Goal: Task Accomplishment & Management: Complete application form

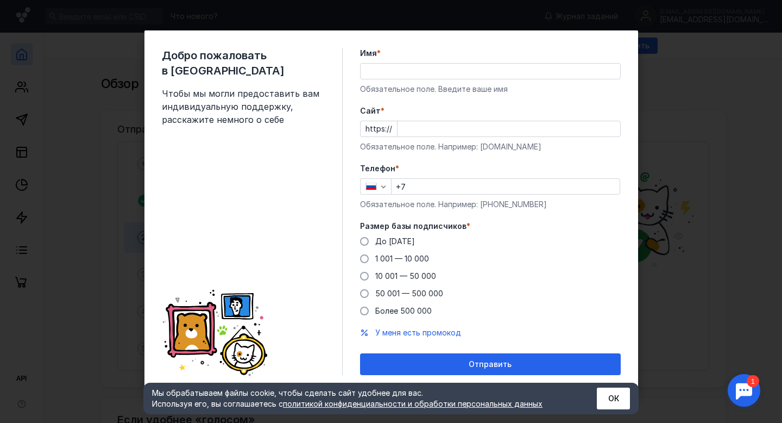
click at [401, 74] on input "Имя *" at bounding box center [491, 71] width 260 height 15
click at [391, 74] on input "Имя *" at bounding box center [491, 71] width 260 height 15
type input "B"
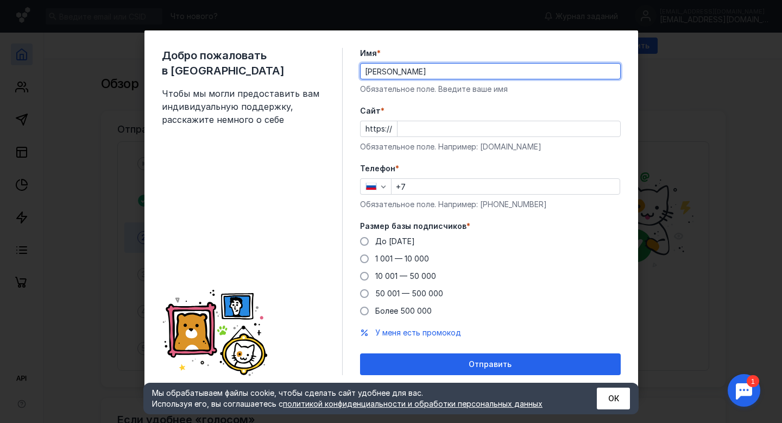
type input "[PERSON_NAME]"
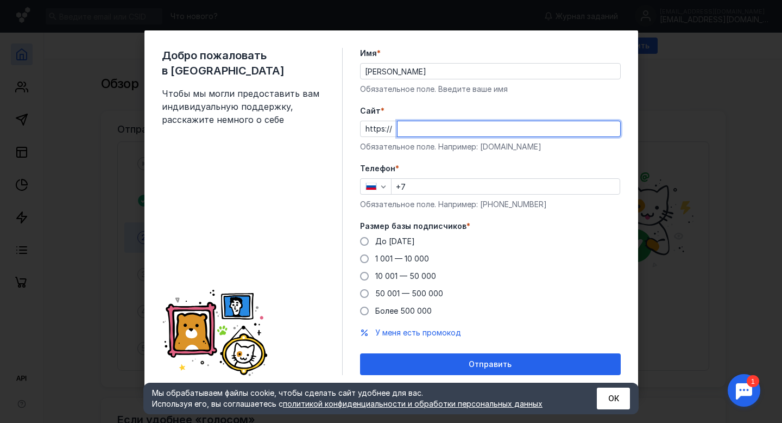
click at [412, 127] on input "Cайт *" at bounding box center [509, 128] width 223 height 15
type input "ц"
type input "[DOMAIN_NAME]"
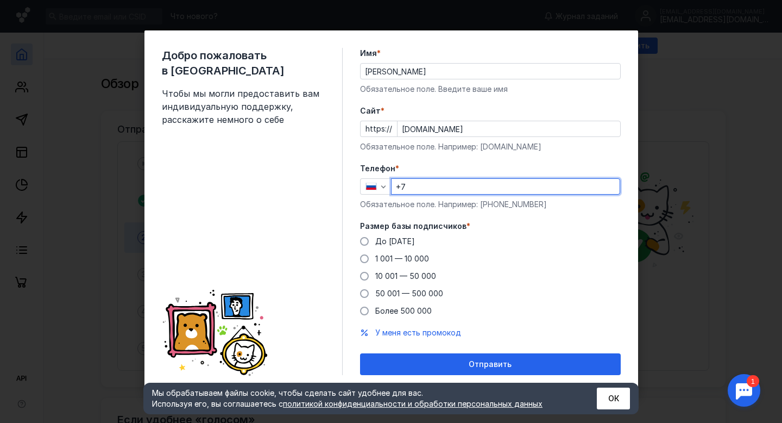
click at [416, 185] on input "+7" at bounding box center [506, 186] width 228 height 15
type input "[PHONE_NUMBER]"
click at [368, 275] on span at bounding box center [364, 276] width 9 height 9
click at [0, 0] on input "10 001 — 50 000" at bounding box center [0, 0] width 0 height 0
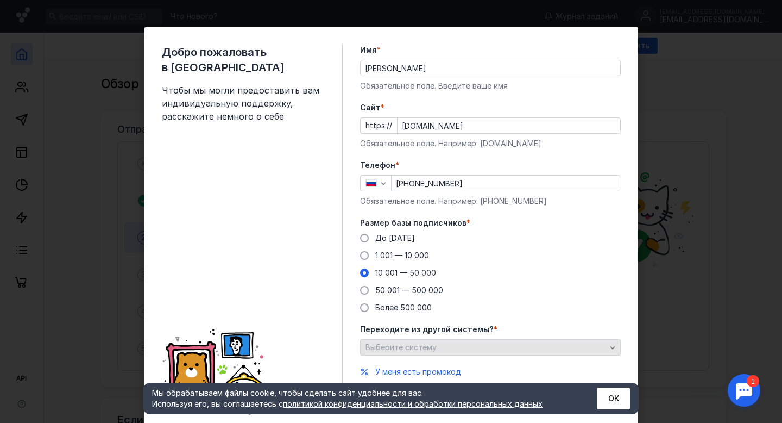
click at [423, 348] on span "Выберите систему" at bounding box center [401, 346] width 71 height 9
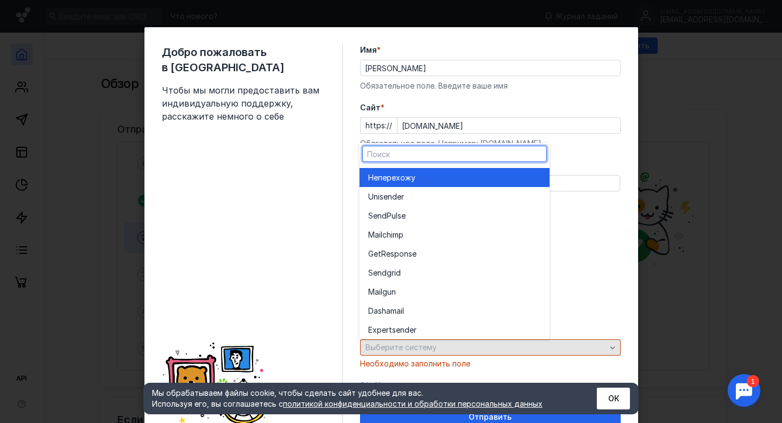
click at [423, 347] on span "Выберите систему" at bounding box center [401, 346] width 71 height 9
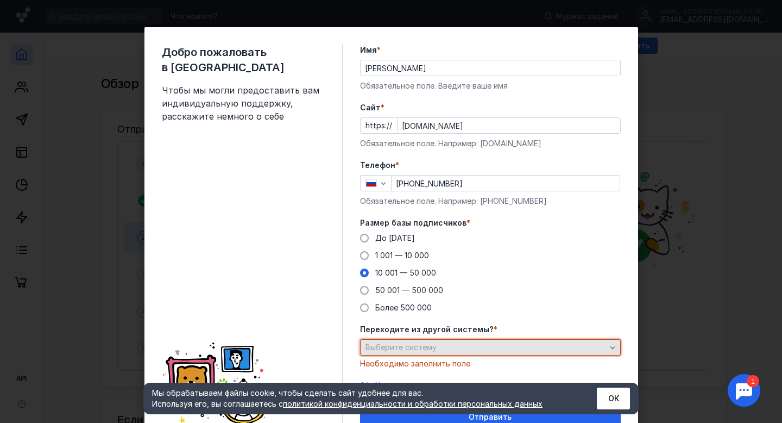
click at [468, 344] on div "Выберите систему" at bounding box center [486, 347] width 246 height 9
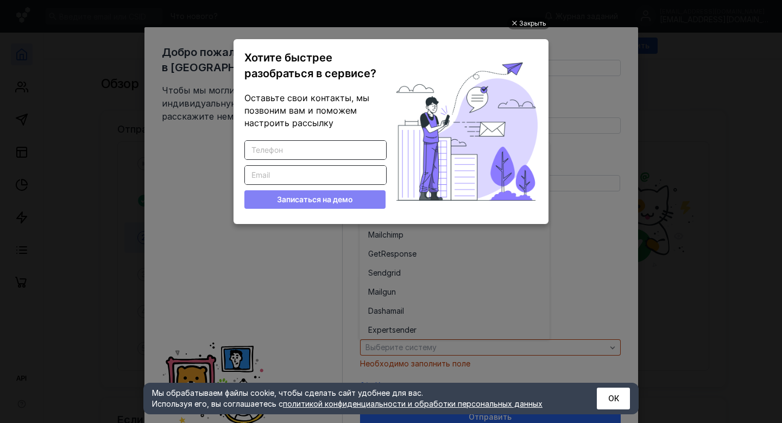
click at [308, 153] on input "Введите корректный телефон" at bounding box center [315, 150] width 141 height 18
type input "89119899677"
click at [285, 175] on input "Введите корректный Email" at bounding box center [315, 175] width 141 height 18
type input "[EMAIL_ADDRESS][DOMAIN_NAME]"
click at [313, 197] on button "Записаться на демо" at bounding box center [314, 199] width 141 height 18
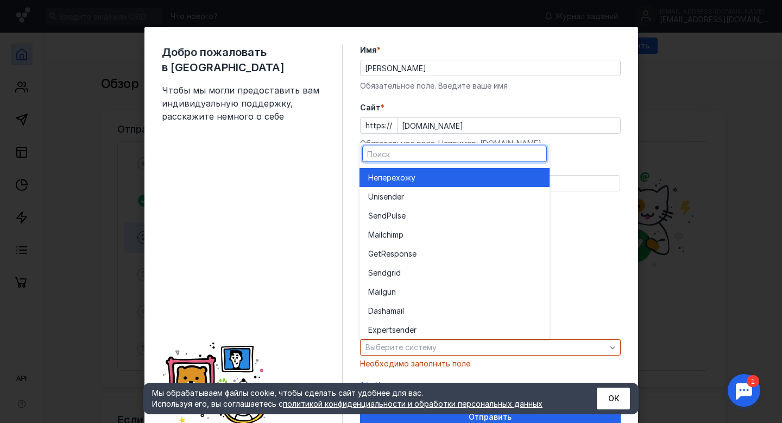
click at [410, 173] on span "перехожу" at bounding box center [396, 177] width 37 height 11
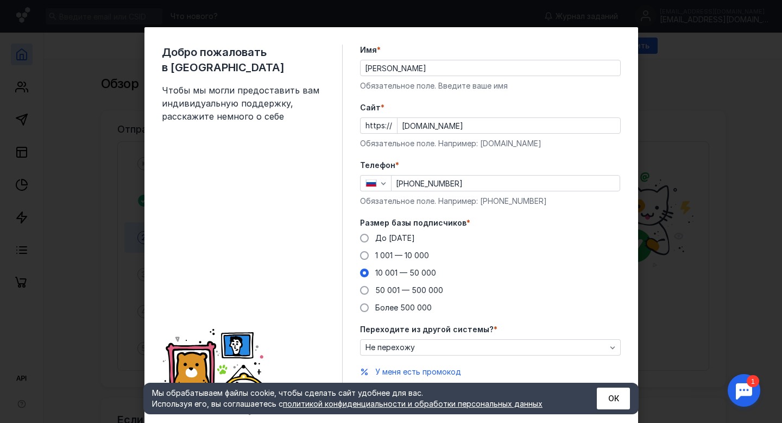
click at [618, 243] on div "До [DATE] 1 001 — 10 000 10 001 — 50 000 50 001 — 500 000 Более 500 000" at bounding box center [490, 273] width 261 height 80
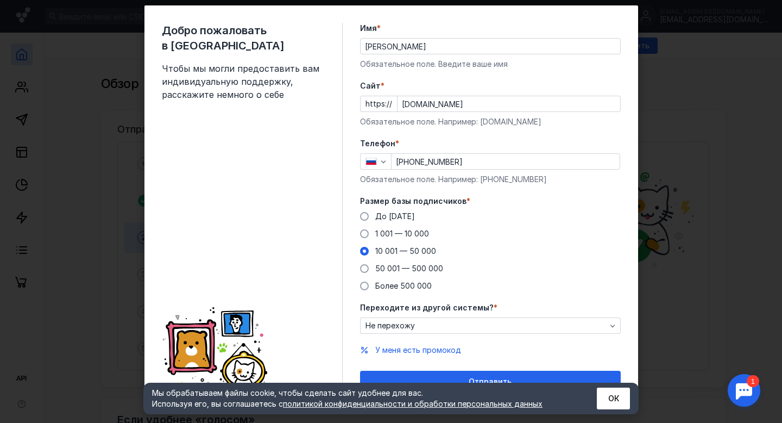
scroll to position [36, 0]
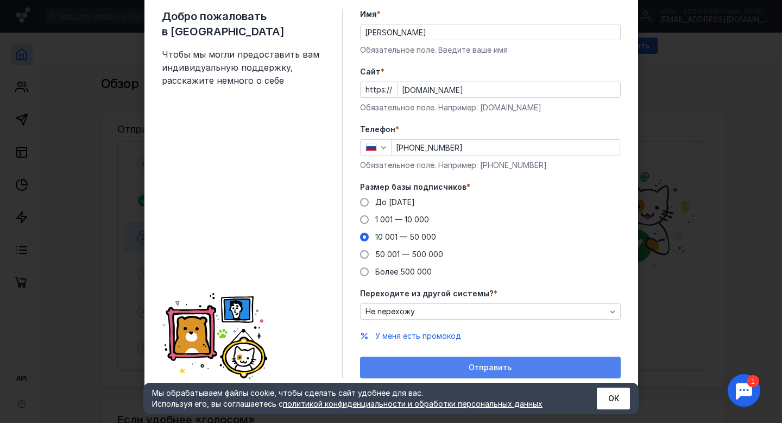
click at [461, 369] on div "Отправить" at bounding box center [491, 367] width 250 height 9
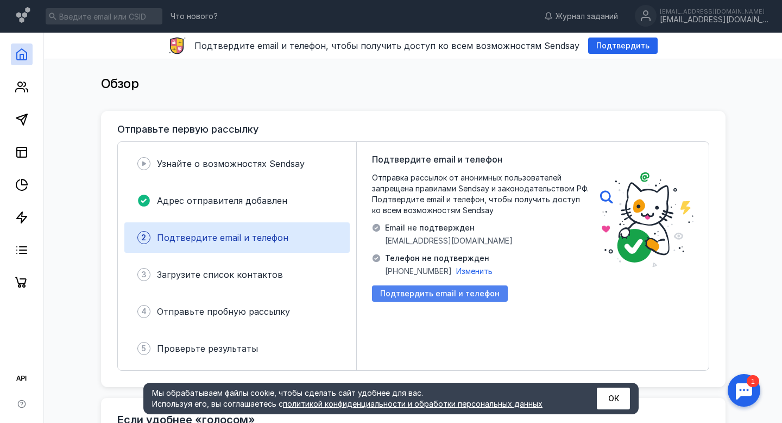
click at [462, 297] on span "Подтвердить email и телефон" at bounding box center [440, 293] width 120 height 9
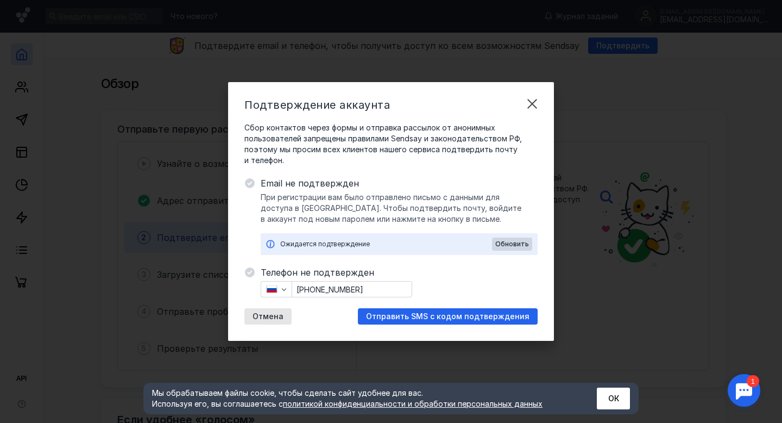
click at [362, 245] on div "Ожидается подтверждение" at bounding box center [386, 244] width 212 height 11
click at [444, 312] on span "Отправить SMS с кодом подтверждения" at bounding box center [448, 316] width 164 height 9
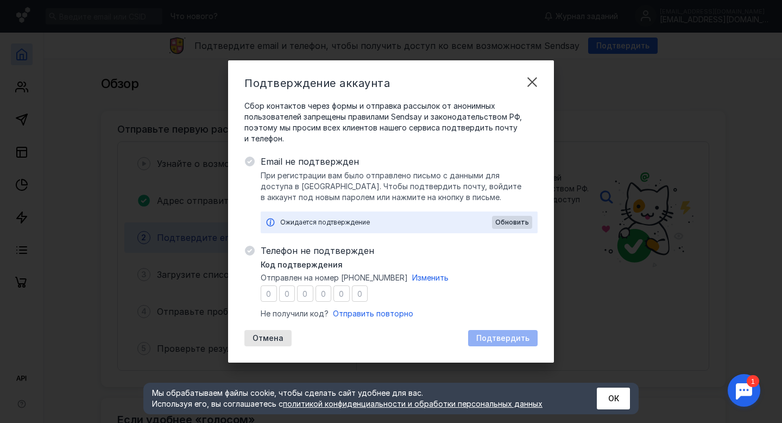
type input "1"
type input "0"
type input "5"
type input "8"
type input "4"
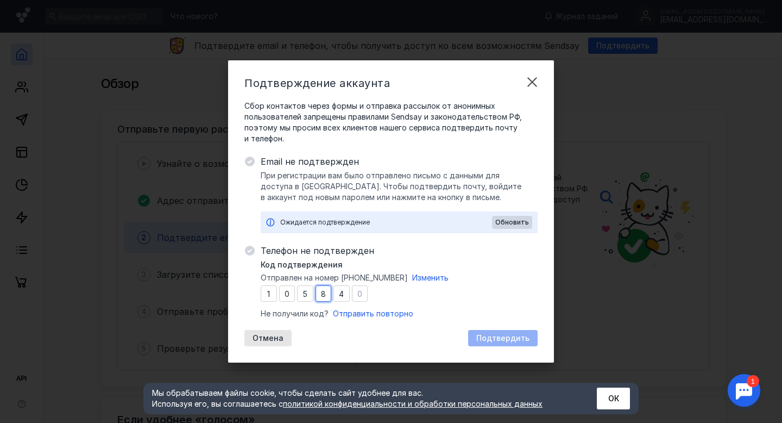
drag, startPoint x: 323, startPoint y: 293, endPoint x: 371, endPoint y: 293, distance: 47.8
click at [371, 293] on div "Код подтверждения Отправлен на номер [PHONE_NUMBER] Изменить 1 0 5 8 4 Не получ…" at bounding box center [399, 289] width 277 height 60
type input "4"
type input "8"
type input "4"
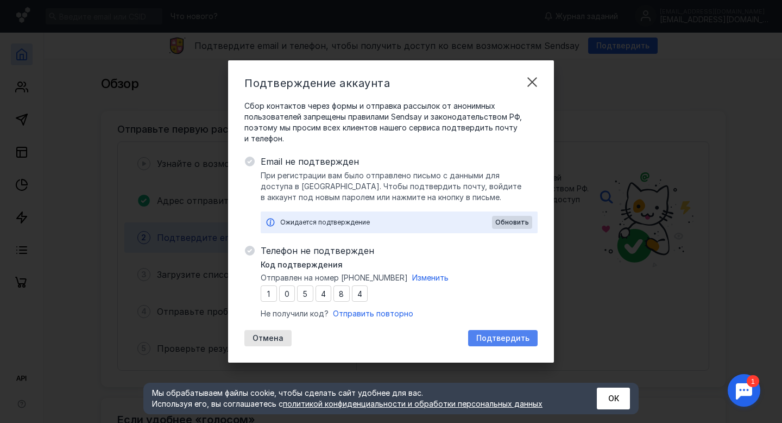
click at [517, 334] on span "Подтвердить" at bounding box center [502, 338] width 53 height 9
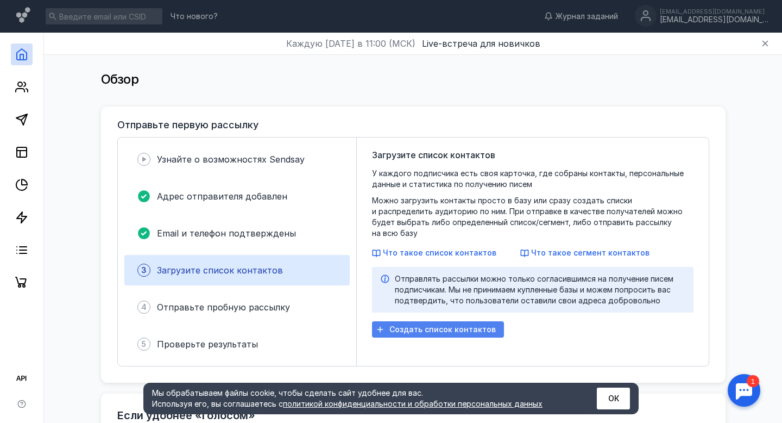
click at [427, 321] on div "Создать список контактов" at bounding box center [438, 329] width 132 height 16
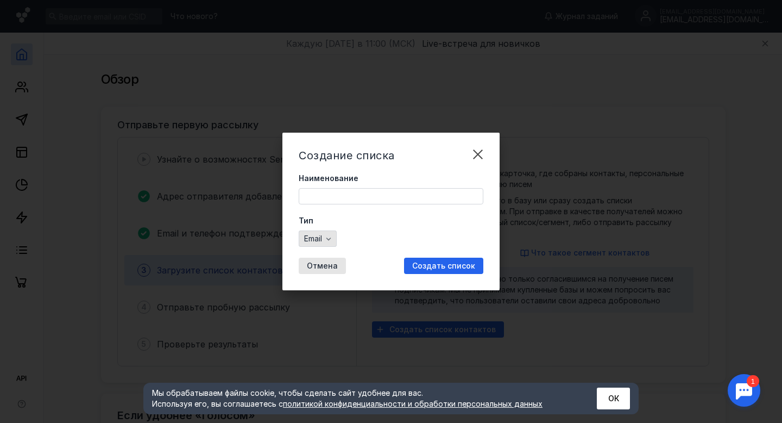
click at [322, 241] on span "Email" at bounding box center [313, 238] width 18 height 9
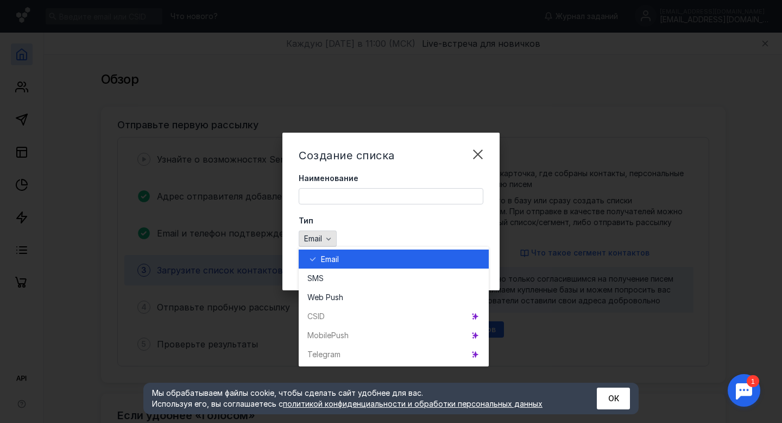
click at [322, 241] on span "Email" at bounding box center [313, 238] width 18 height 9
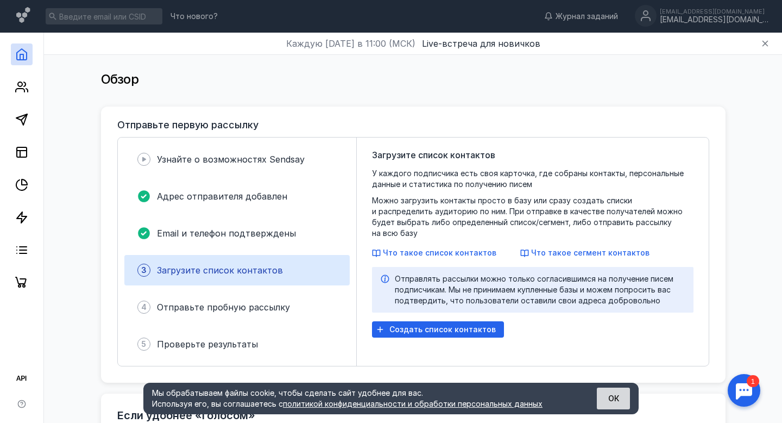
click at [609, 397] on button "ОК" at bounding box center [613, 398] width 33 height 22
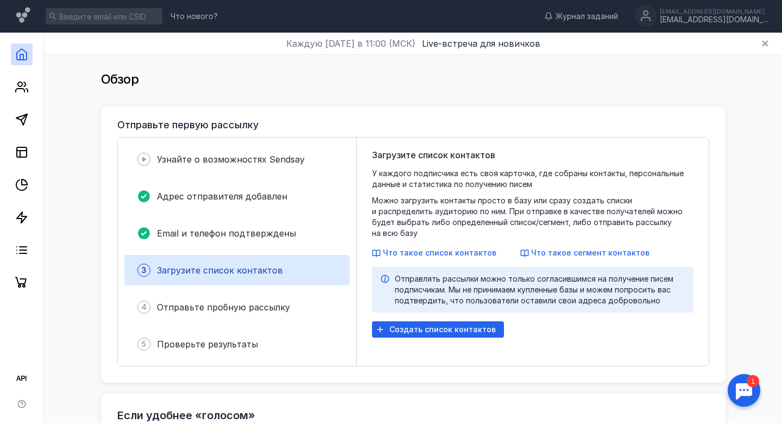
click at [621, 356] on div "Загрузите список контактов У каждого подписчика есть своя карточка, где собраны…" at bounding box center [533, 251] width 352 height 228
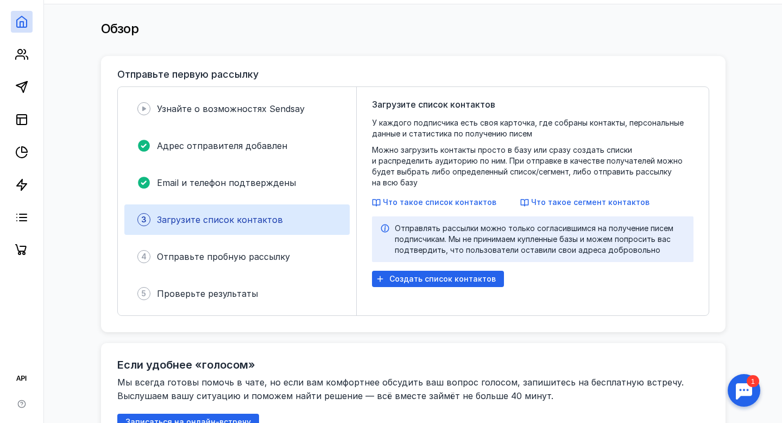
scroll to position [0, 0]
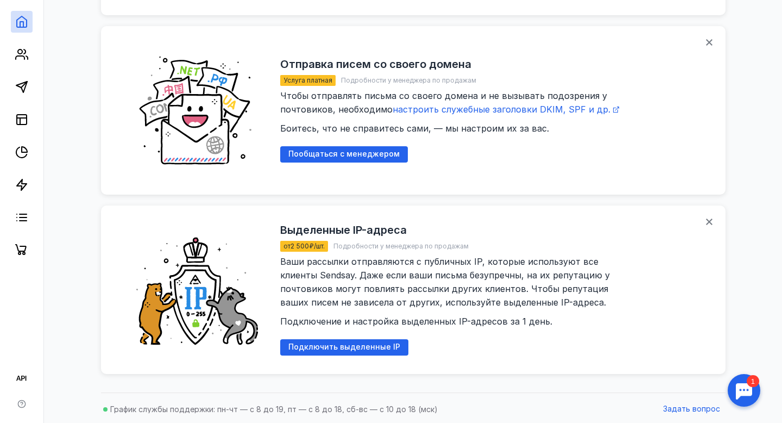
scroll to position [1208, 0]
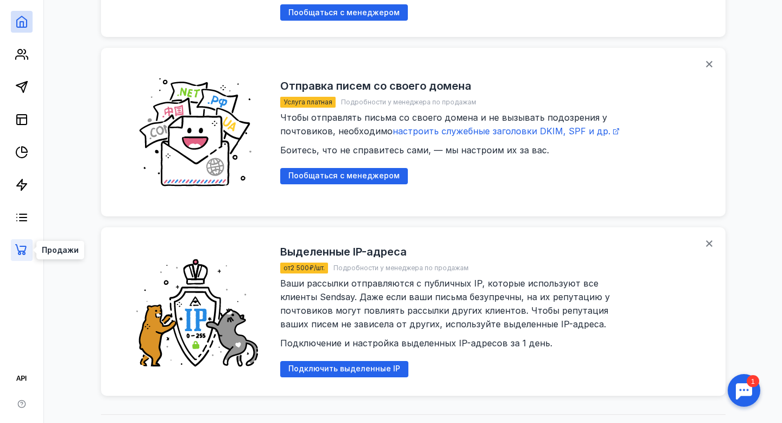
click at [24, 250] on icon at bounding box center [21, 249] width 13 height 13
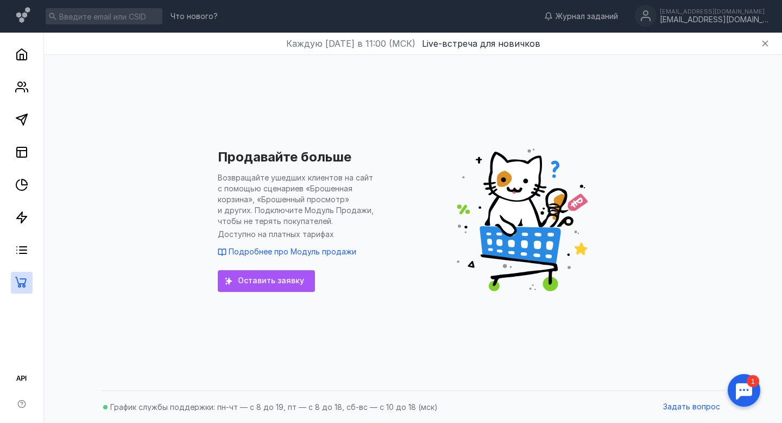
click at [285, 275] on div "Оставить заявку" at bounding box center [266, 281] width 97 height 22
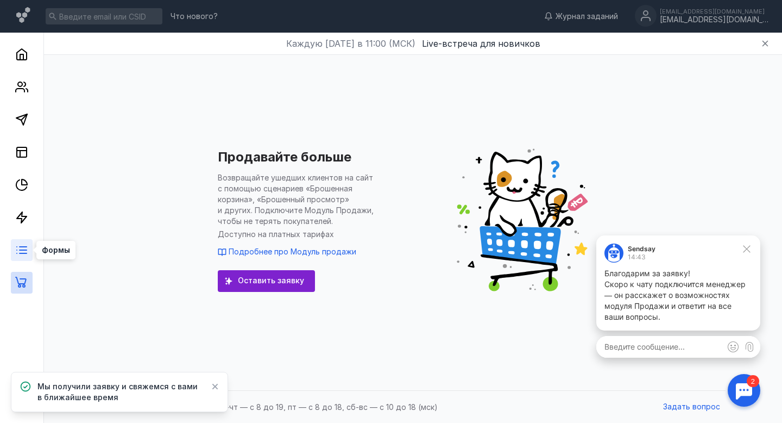
click at [26, 249] on icon at bounding box center [21, 249] width 13 height 13
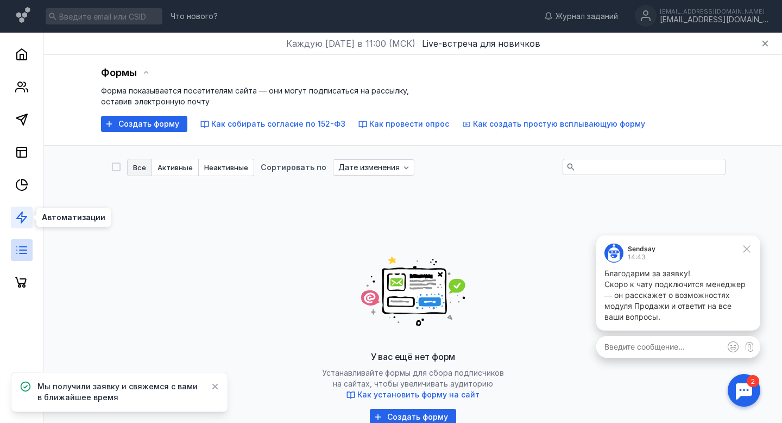
click at [18, 220] on icon at bounding box center [21, 217] width 13 height 13
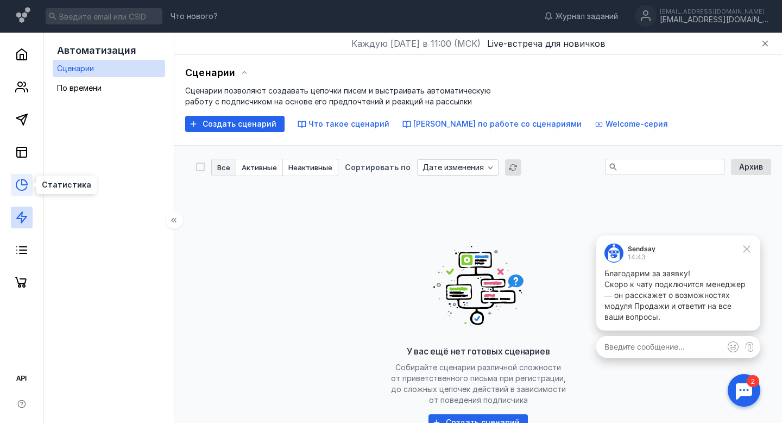
click at [22, 183] on icon at bounding box center [24, 181] width 5 height 5
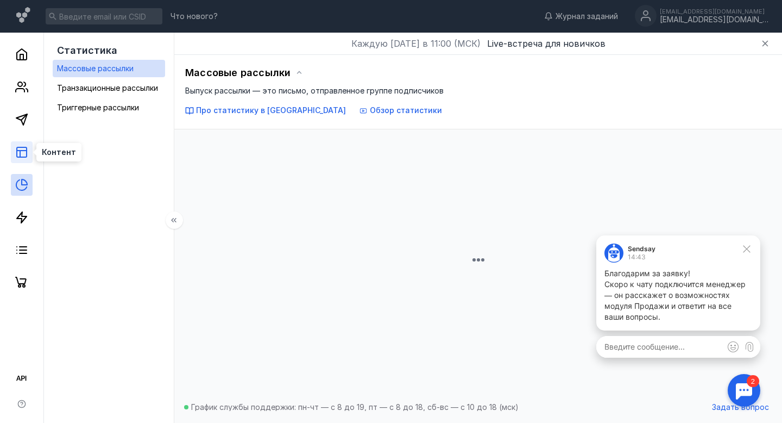
click at [16, 149] on icon at bounding box center [21, 152] width 13 height 13
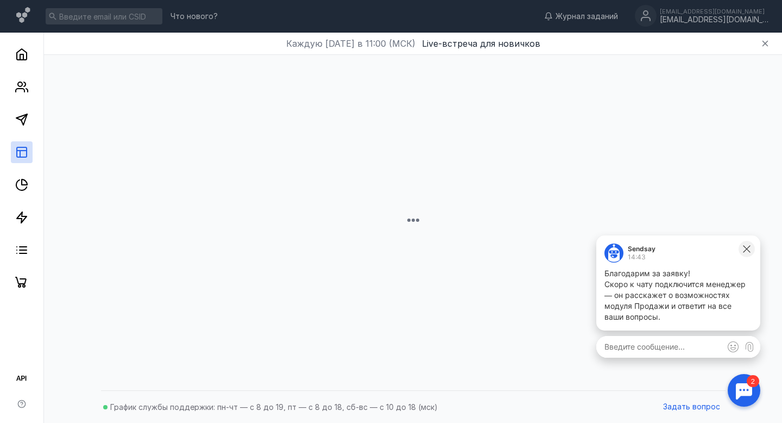
click at [742, 252] on icon at bounding box center [747, 249] width 10 height 10
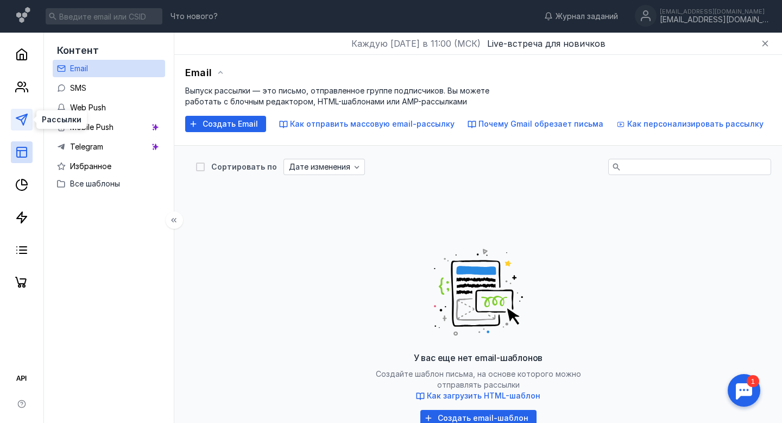
click at [24, 124] on polygon at bounding box center [21, 119] width 11 height 11
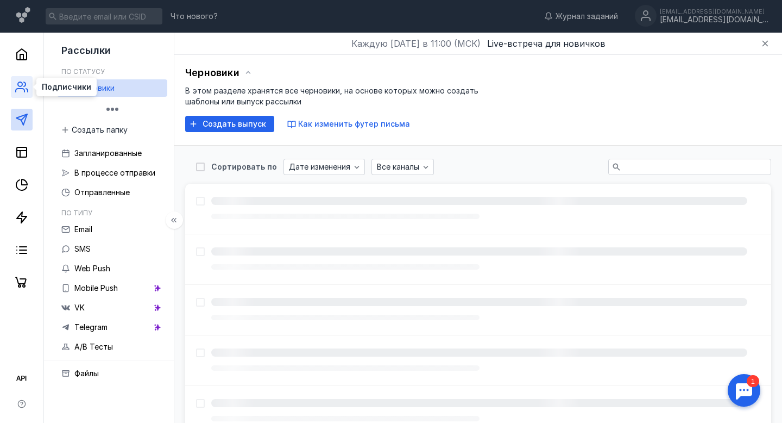
click at [21, 84] on icon at bounding box center [21, 86] width 13 height 13
